Goal: Check status

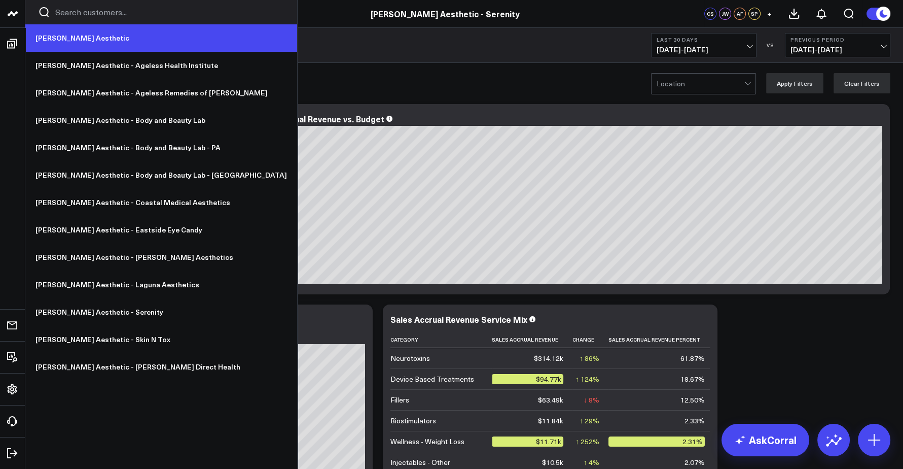
click at [42, 40] on link "[PERSON_NAME] Aesthetic" at bounding box center [161, 37] width 272 height 27
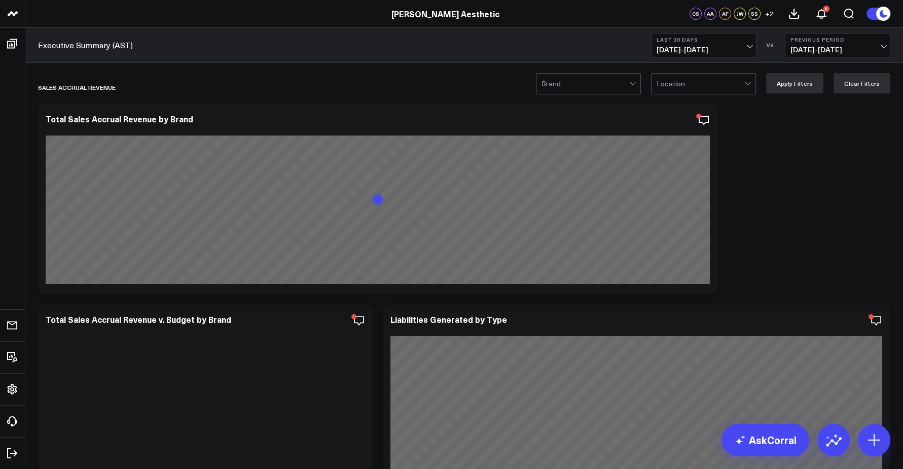
click at [685, 47] on span "08/24/25 - 09/22/25" at bounding box center [704, 50] width 94 height 8
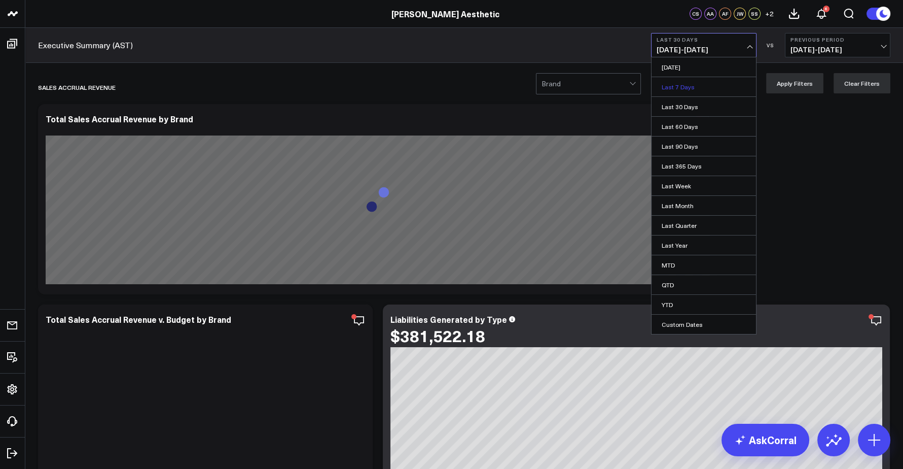
click at [678, 89] on link "Last 7 Days" at bounding box center [704, 86] width 104 height 19
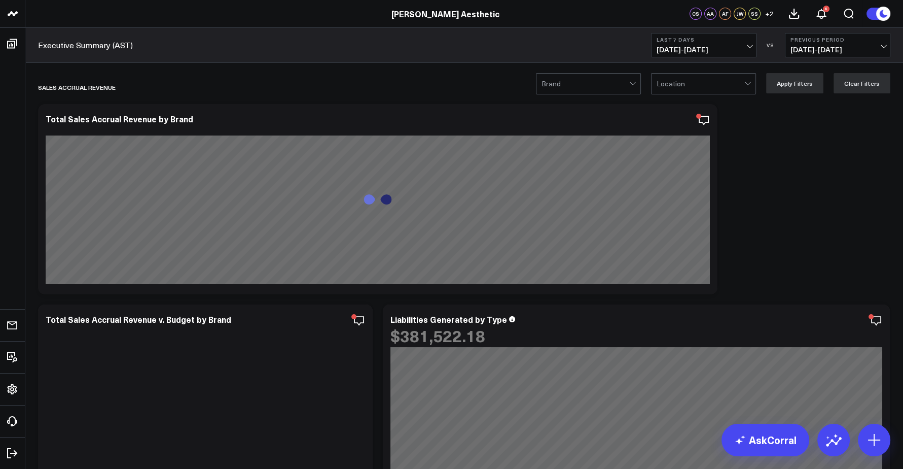
click at [715, 50] on span "09/16/25 - 09/22/25" at bounding box center [704, 50] width 94 height 8
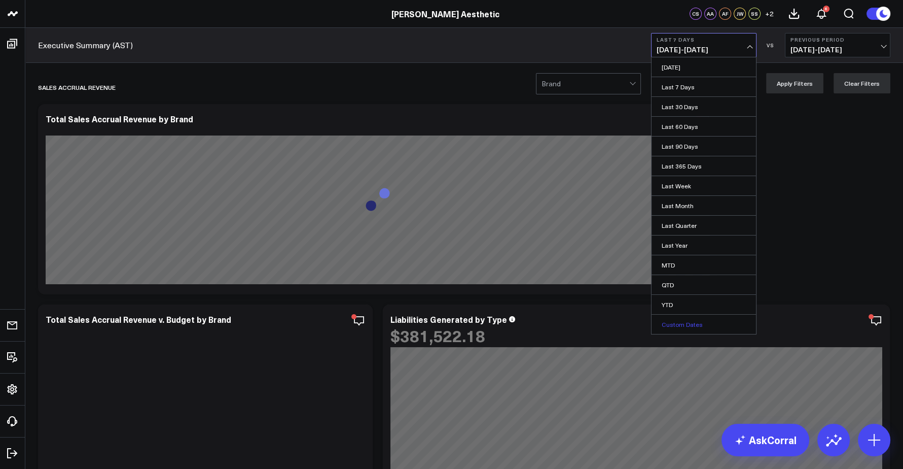
click at [671, 322] on link "Custom Dates" at bounding box center [704, 323] width 104 height 19
select select "8"
select select "2025"
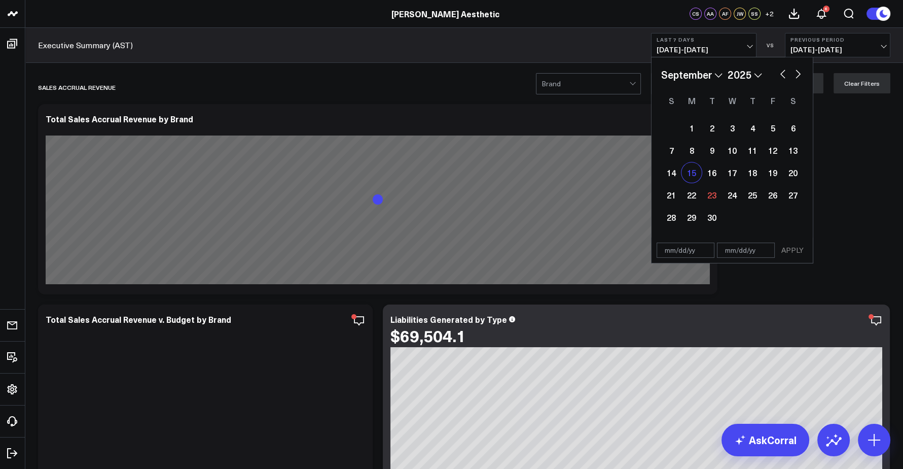
click at [692, 172] on div "15" at bounding box center [692, 172] width 20 height 20
type input "09/15/25"
select select "8"
select select "2025"
click at [668, 195] on div "21" at bounding box center [671, 195] width 20 height 20
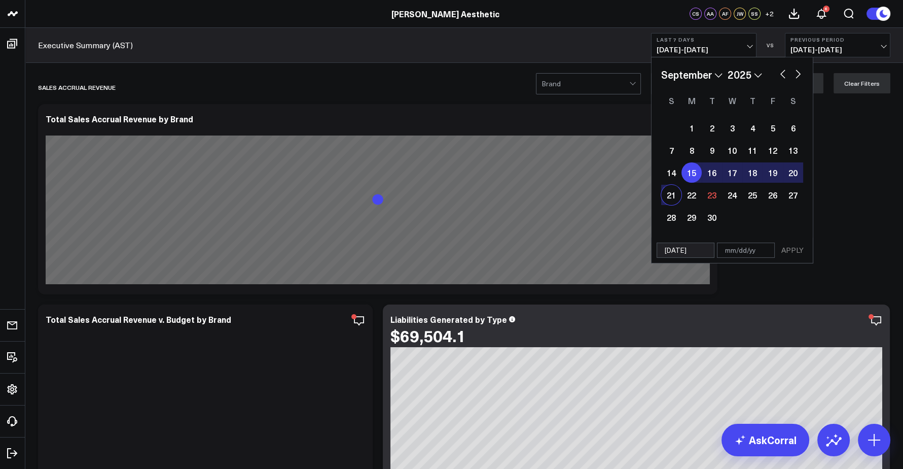
type input "09/21/25"
select select "8"
select select "2025"
click at [791, 249] on button "APPLY" at bounding box center [792, 249] width 30 height 15
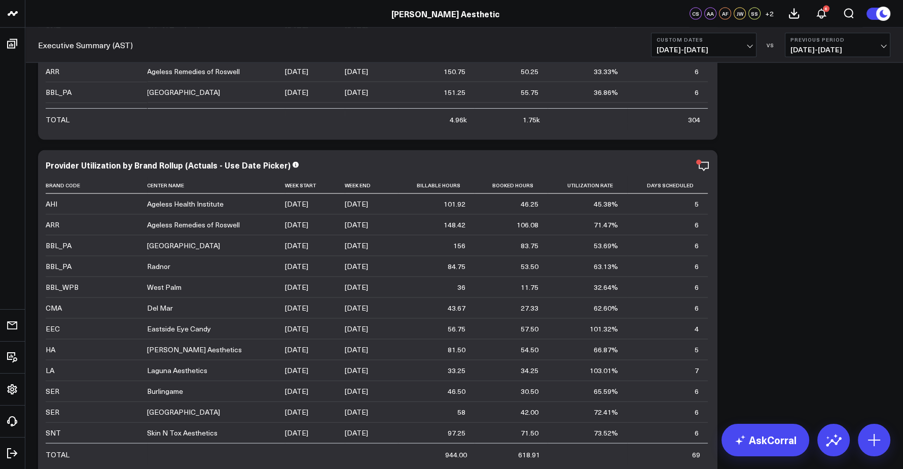
scroll to position [3048, 0]
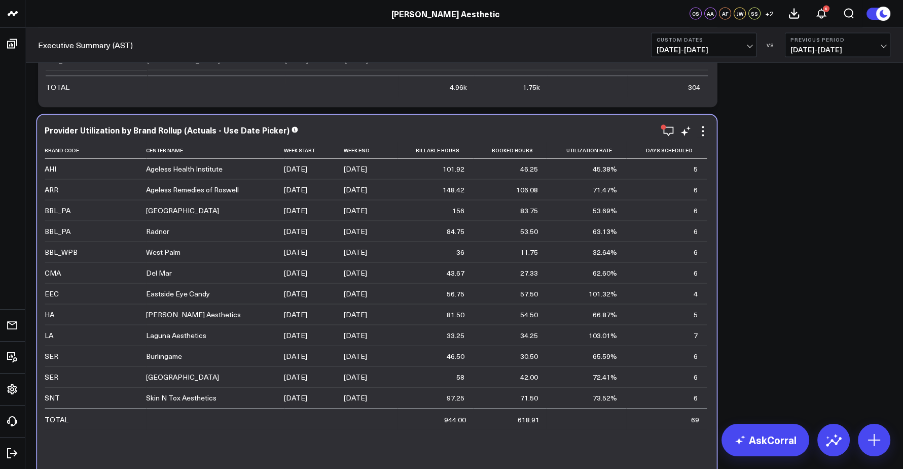
click at [631, 372] on td "6" at bounding box center [666, 376] width 81 height 21
